Goal: Check status

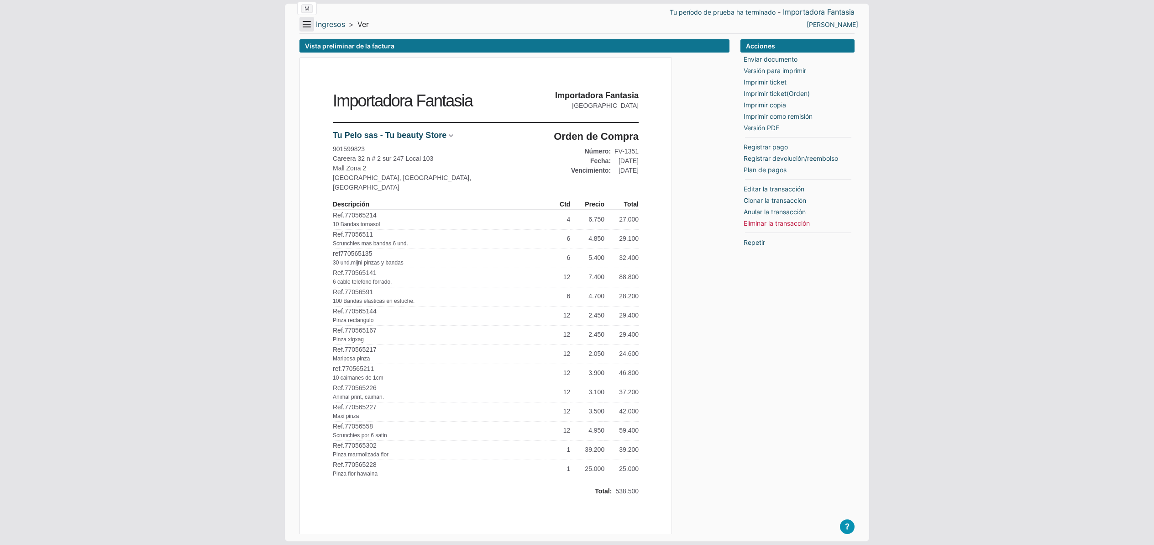
click at [306, 24] on button "Menu" at bounding box center [307, 24] width 15 height 15
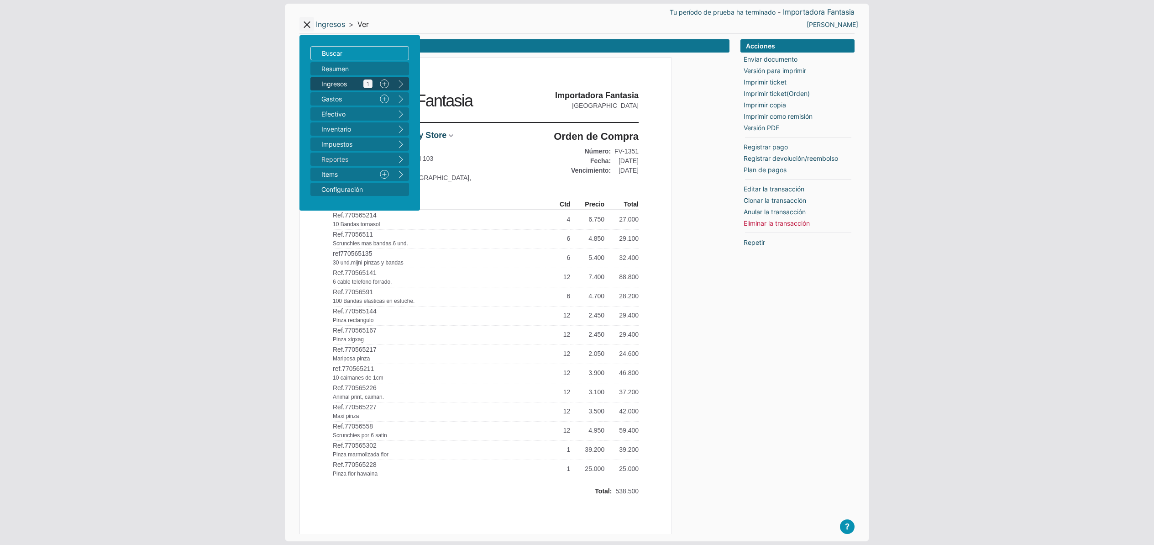
click at [343, 84] on span "Ingresos 1" at bounding box center [346, 84] width 51 height 10
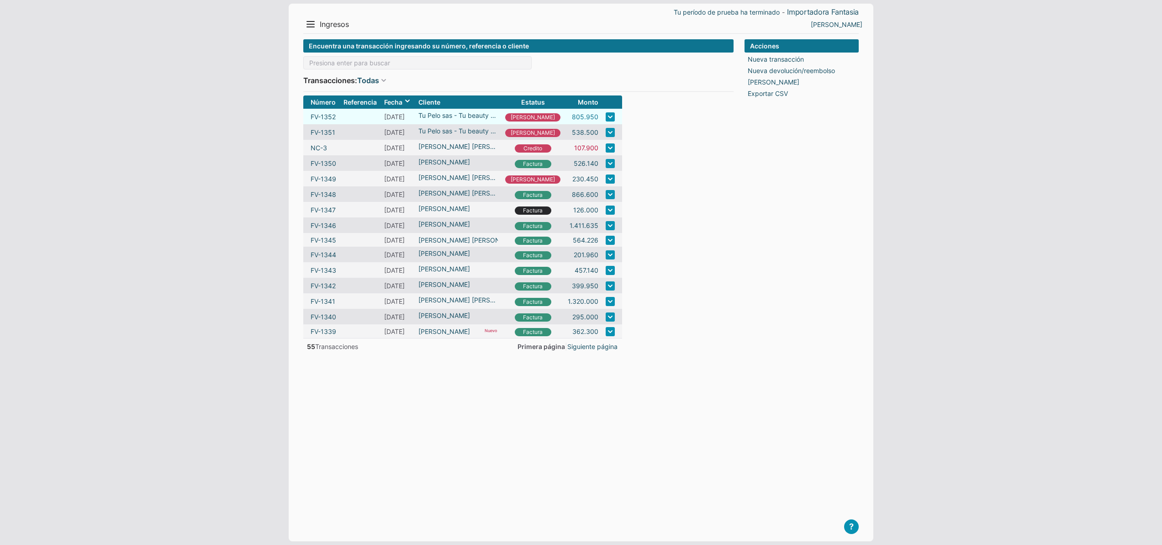
click at [572, 116] on link "805.950" at bounding box center [585, 117] width 26 height 10
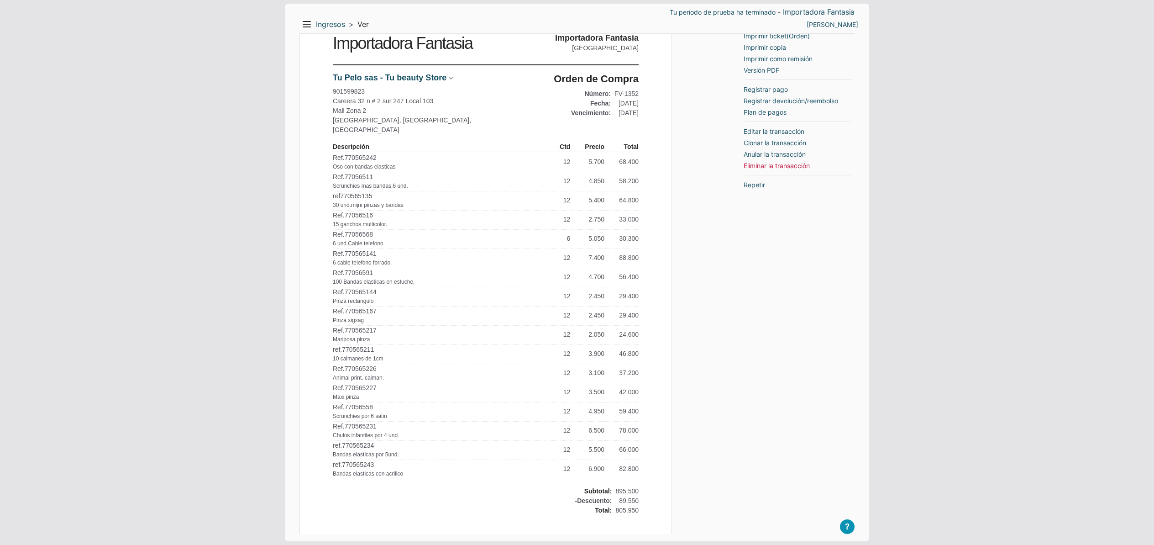
scroll to position [59, 0]
